Goal: Task Accomplishment & Management: Manage account settings

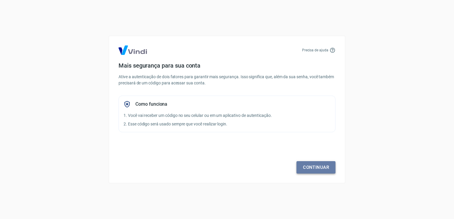
click at [312, 166] on link "Continuar" at bounding box center [315, 167] width 39 height 12
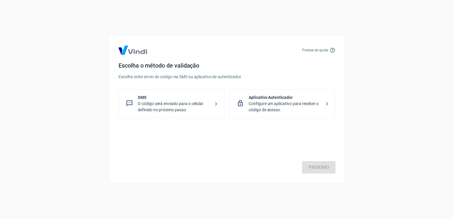
click at [289, 108] on p "Configure um aplicativo para receber o código de acesso." at bounding box center [284, 107] width 72 height 12
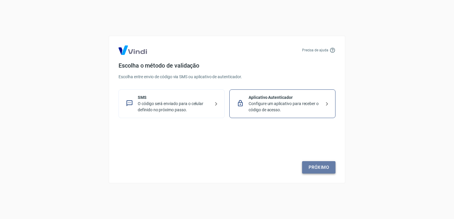
click at [307, 166] on link "Próximo" at bounding box center [318, 167] width 33 height 12
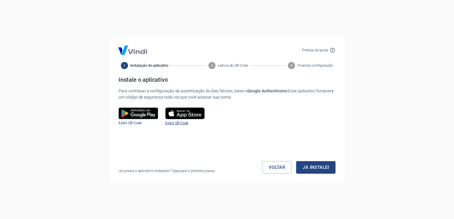
click at [177, 121] on span "Exibir QR Code" at bounding box center [176, 123] width 23 height 4
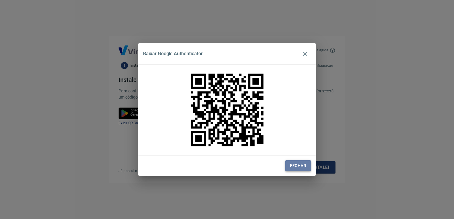
click at [306, 165] on button "Fechar" at bounding box center [298, 165] width 26 height 11
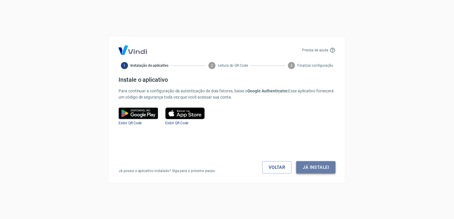
click at [313, 168] on button "Já instalei" at bounding box center [315, 167] width 39 height 12
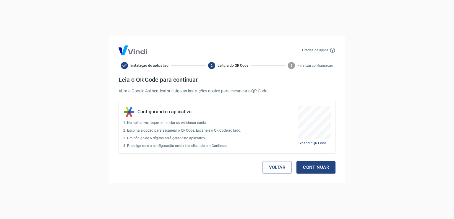
click at [313, 168] on button "Continuar" at bounding box center [315, 167] width 39 height 12
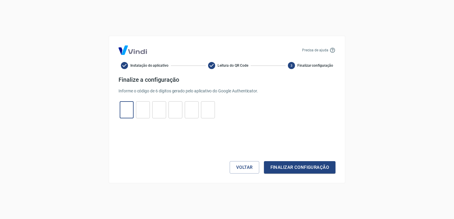
click at [131, 112] on input "tel" at bounding box center [127, 110] width 14 height 13
type input "8"
type input "1"
type input "9"
type input "8"
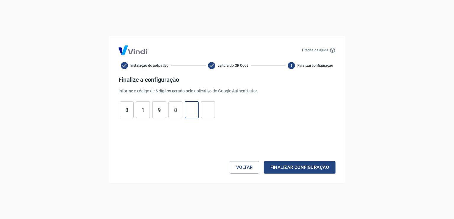
type input "2"
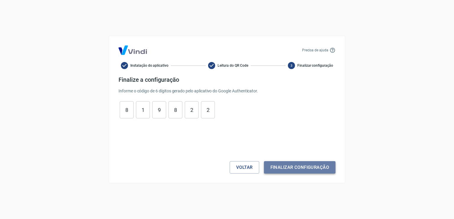
click at [274, 164] on button "Finalizar configuração" at bounding box center [299, 167] width 71 height 12
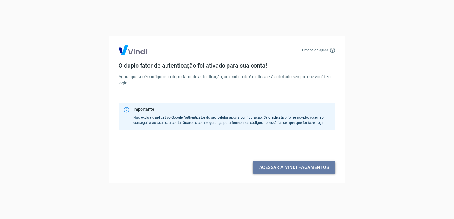
click at [280, 170] on link "Acessar a Vindi pagamentos" at bounding box center [293, 167] width 83 height 12
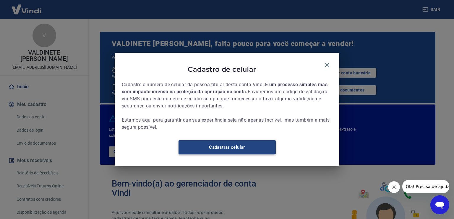
click at [248, 153] on link "Cadastrar celular" at bounding box center [226, 147] width 97 height 14
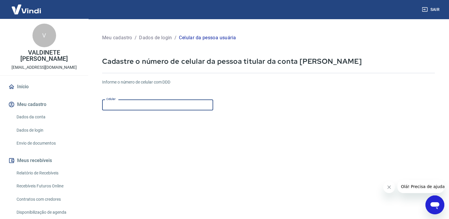
click at [137, 104] on input "Celular" at bounding box center [157, 105] width 111 height 11
drag, startPoint x: 140, startPoint y: 106, endPoint x: 115, endPoint y: 107, distance: 24.5
click at [115, 107] on input "(85) 99133-1631" at bounding box center [157, 105] width 111 height 11
type input "(85) 98607-4975"
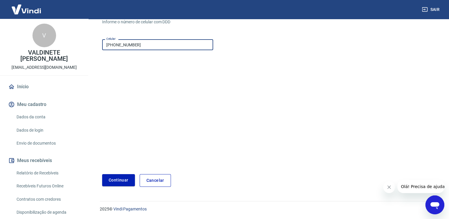
scroll to position [33, 0]
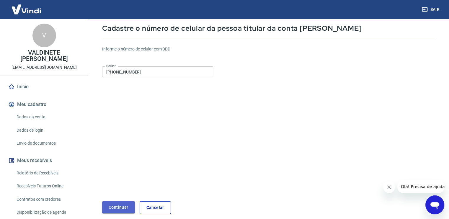
click at [112, 207] on button "Continuar" at bounding box center [118, 207] width 33 height 12
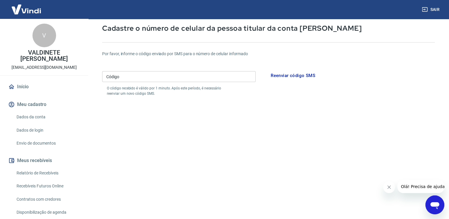
click at [291, 76] on button "Reenviar código SMS" at bounding box center [293, 75] width 51 height 12
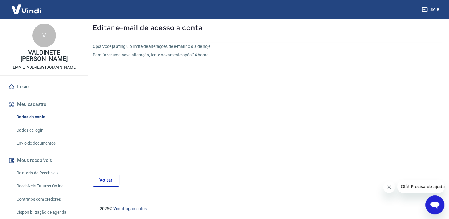
scroll to position [31, 0]
click at [38, 107] on button "Meu cadastro" at bounding box center [44, 104] width 74 height 13
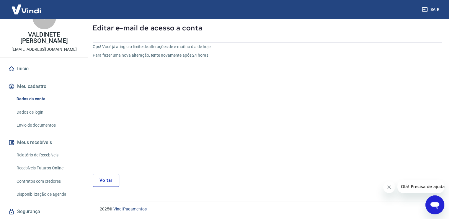
scroll to position [34, 0]
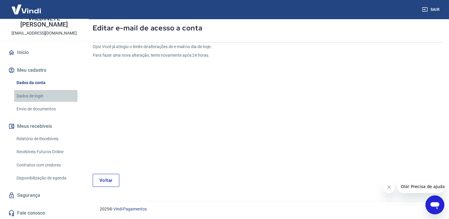
click at [37, 96] on link "Dados de login" at bounding box center [47, 96] width 67 height 12
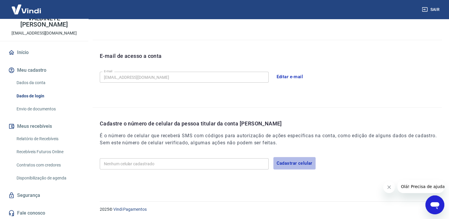
click at [283, 162] on button "Cadastrar celular" at bounding box center [294, 163] width 42 height 12
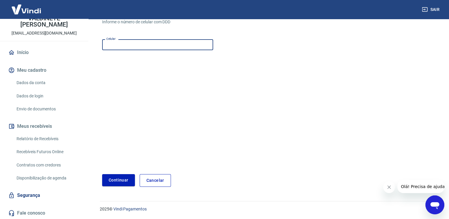
click at [117, 47] on input "Celular" at bounding box center [157, 44] width 111 height 11
type input "(85) 99133-1631"
click at [129, 175] on button "Continuar" at bounding box center [118, 180] width 33 height 12
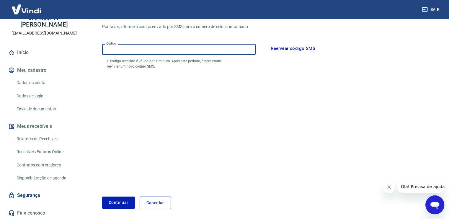
click at [176, 50] on input "Código" at bounding box center [179, 49] width 154 height 11
type input "436777"
click at [128, 201] on button "Continuar" at bounding box center [118, 203] width 33 height 12
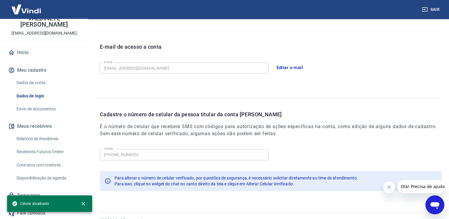
scroll to position [159, 0]
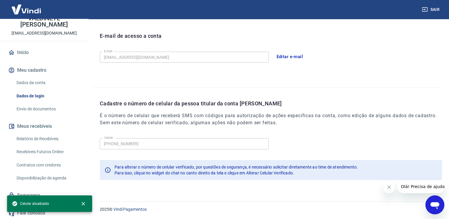
click at [33, 71] on button "Meu cadastro" at bounding box center [44, 70] width 74 height 13
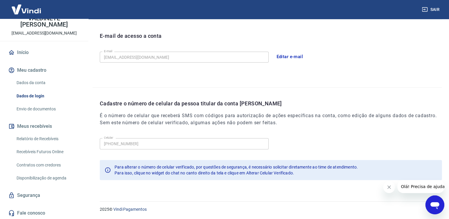
click at [33, 81] on link "Dados da conta" at bounding box center [47, 83] width 67 height 12
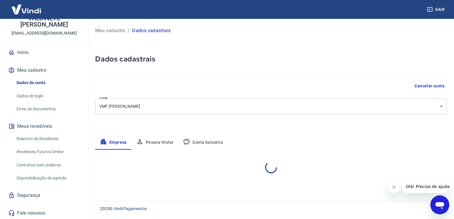
select select "CE"
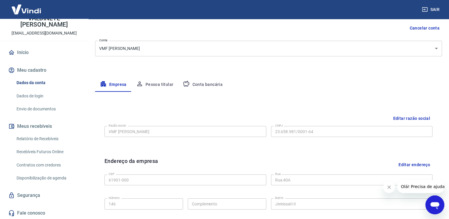
scroll to position [59, 0]
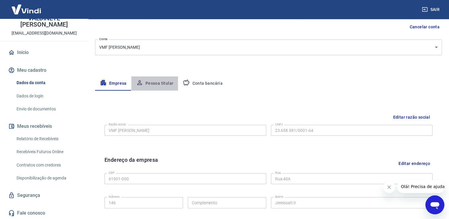
click at [159, 82] on button "Pessoa titular" at bounding box center [154, 83] width 47 height 14
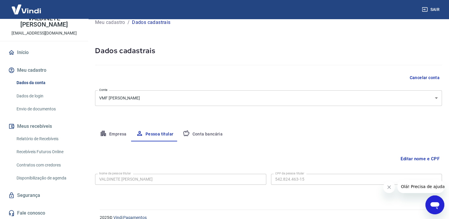
scroll to position [17, 0]
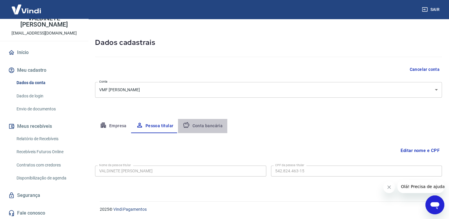
click at [209, 124] on button "Conta bancária" at bounding box center [202, 126] width 49 height 14
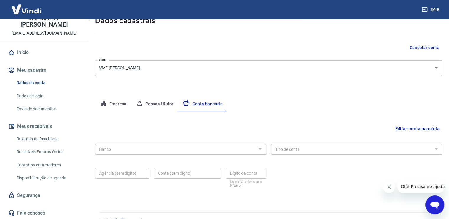
scroll to position [50, 0]
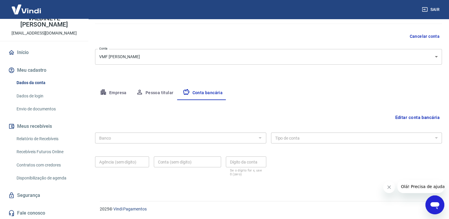
click at [260, 135] on div at bounding box center [260, 138] width 8 height 8
click at [401, 114] on button "Editar conta bancária" at bounding box center [417, 117] width 49 height 11
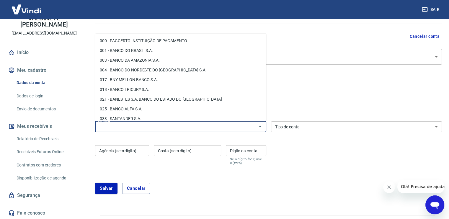
click at [157, 125] on input "Banco" at bounding box center [176, 126] width 158 height 7
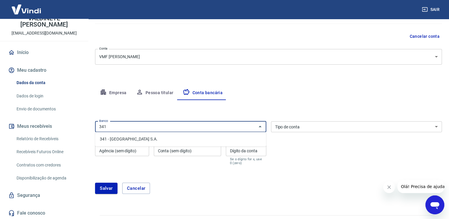
click at [154, 141] on li "341 - ITAÚ UNIBANCO S.A." at bounding box center [180, 139] width 171 height 10
type input "341 - ITAÚ UNIBANCO S.A."
click at [331, 128] on select "Conta Corrente Conta Poupança" at bounding box center [356, 126] width 171 height 11
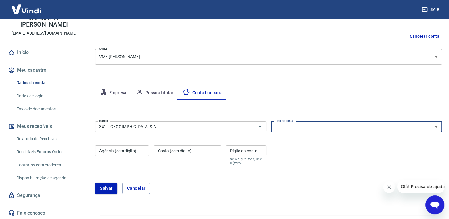
select select "1"
click at [271, 121] on select "Conta Corrente Conta Poupança" at bounding box center [356, 126] width 171 height 11
click at [130, 154] on input "Agência (sem dígito)" at bounding box center [122, 150] width 54 height 11
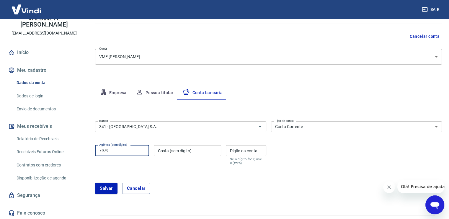
type input "7979"
click at [159, 154] on input "Conta (sem dígito)" at bounding box center [187, 150] width 67 height 11
type input "30225"
click at [232, 150] on input "Dígito da conta" at bounding box center [246, 150] width 40 height 11
type input "9"
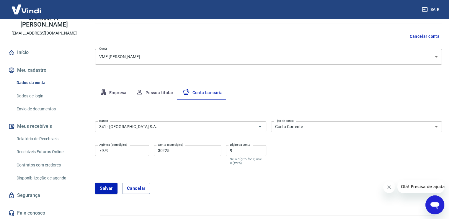
click at [312, 169] on form "Banco 341 - ITAÚ UNIBANCO S.A. Banco Tipo de conta Conta Corrente Conta Poupanç…" at bounding box center [268, 160] width 347 height 82
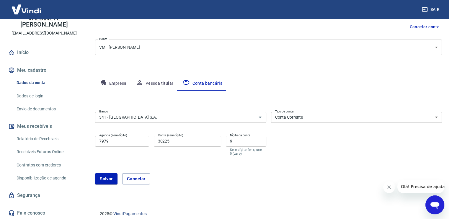
scroll to position [64, 0]
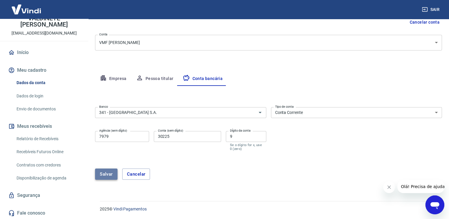
click at [98, 175] on button "Salvar" at bounding box center [106, 174] width 22 height 11
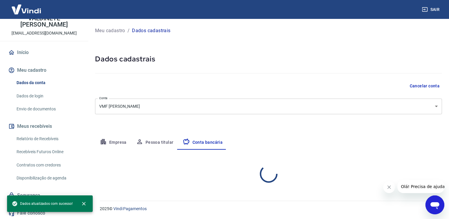
scroll to position [0, 0]
select select "1"
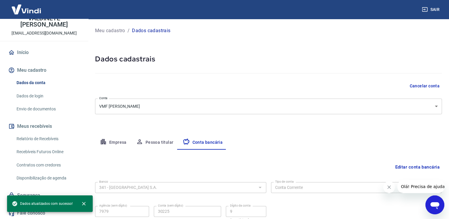
click at [31, 108] on link "Envio de documentos" at bounding box center [47, 109] width 67 height 12
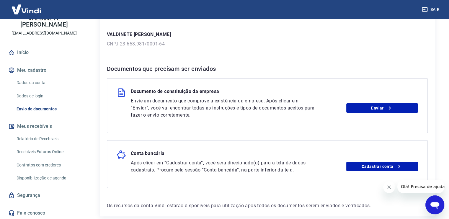
scroll to position [109, 0]
